Goal: Communication & Community: Answer question/provide support

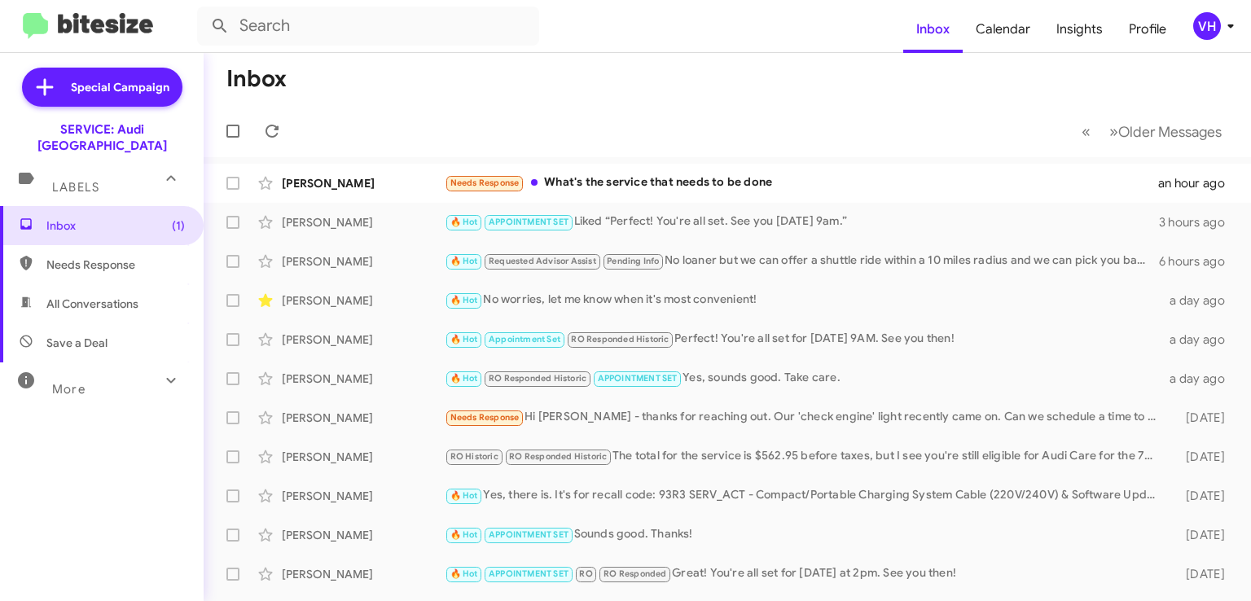
click at [629, 182] on div "Needs Response What's the service that needs to be done" at bounding box center [801, 182] width 713 height 19
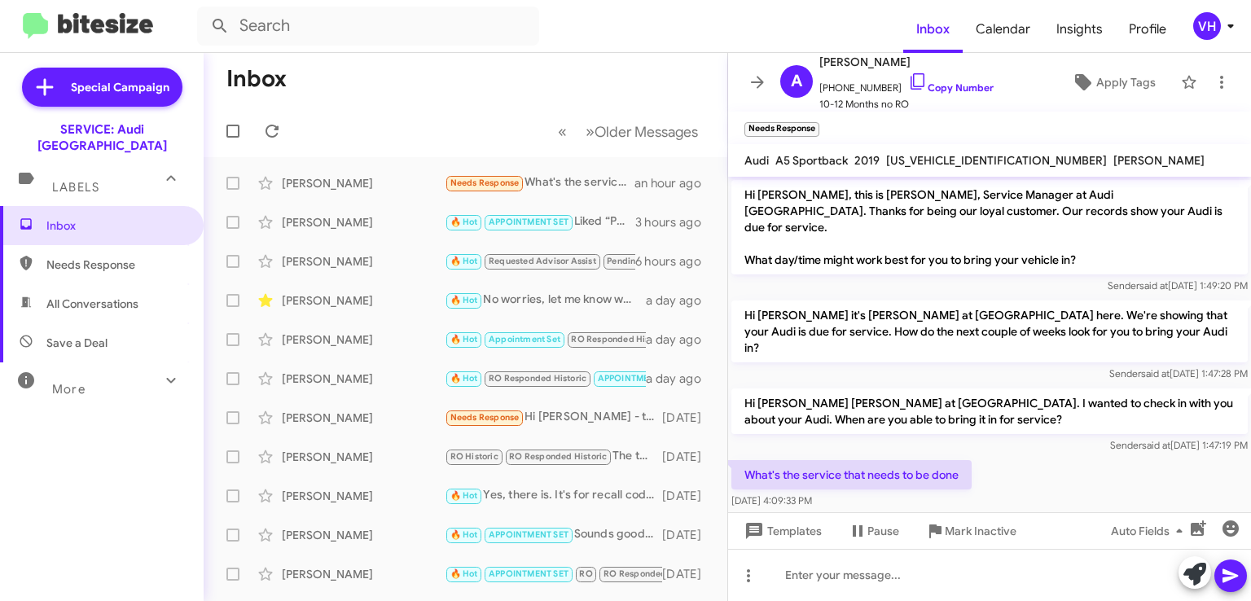
click at [928, 157] on span "WAUENCF57KA027153" at bounding box center [996, 160] width 221 height 15
copy span "WAUENCF57KA027153"
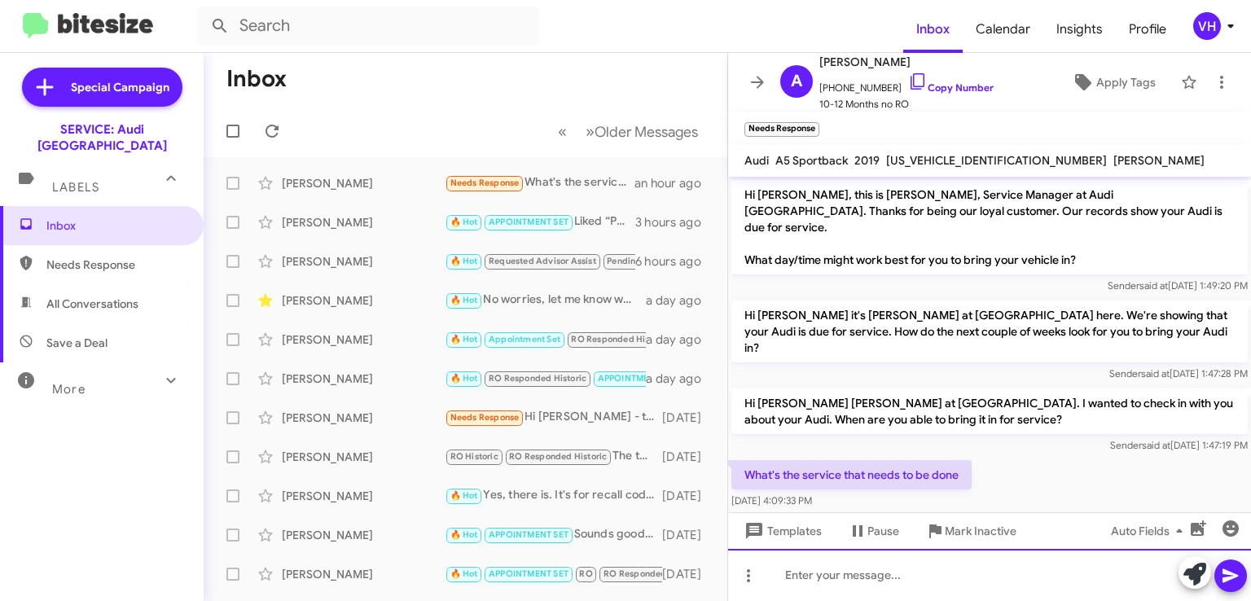
click at [841, 576] on div at bounding box center [989, 575] width 523 height 52
paste div
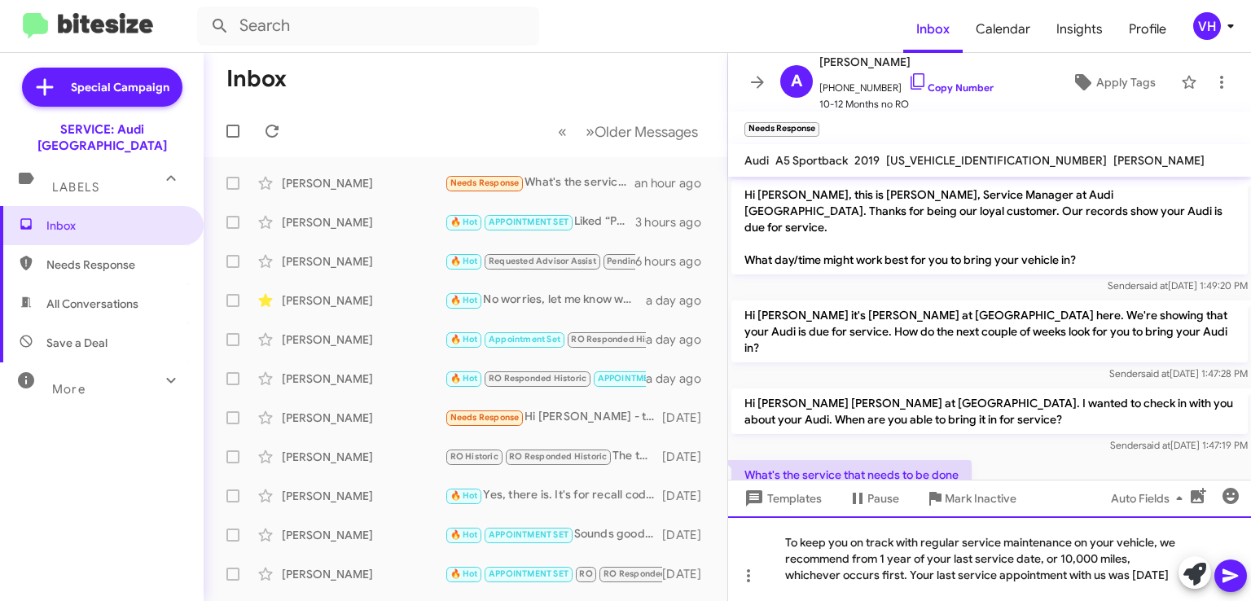
click at [1151, 576] on div "To keep you on track with regular service maintenance on your vehicle, we recom…" at bounding box center [989, 558] width 523 height 85
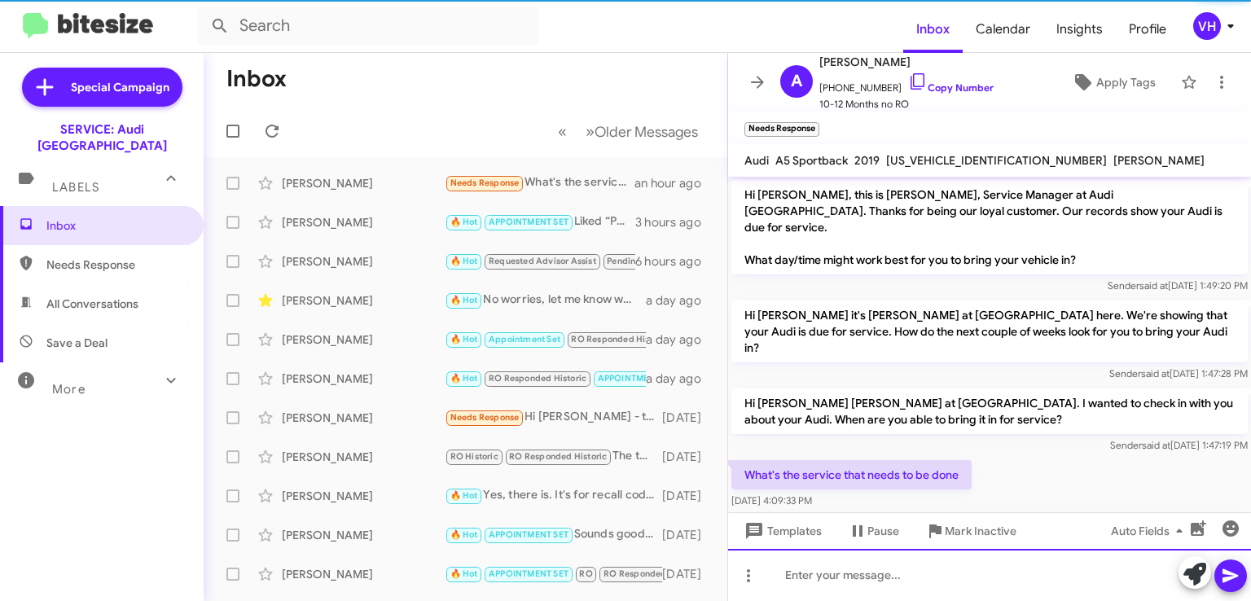
scroll to position [75, 0]
